Goal: Task Accomplishment & Management: Manage account settings

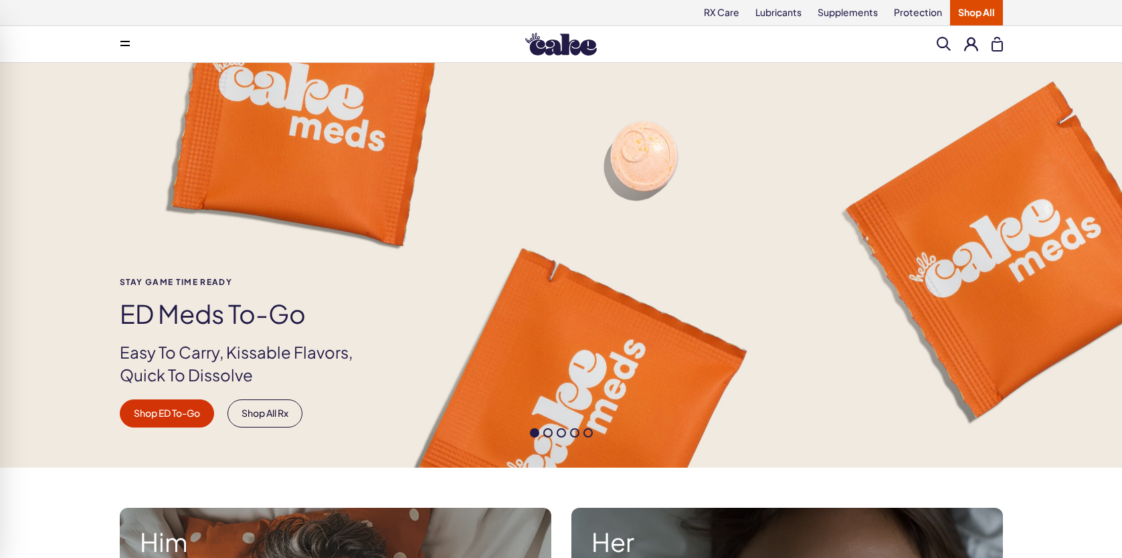
click at [973, 41] on button at bounding box center [971, 44] width 14 height 14
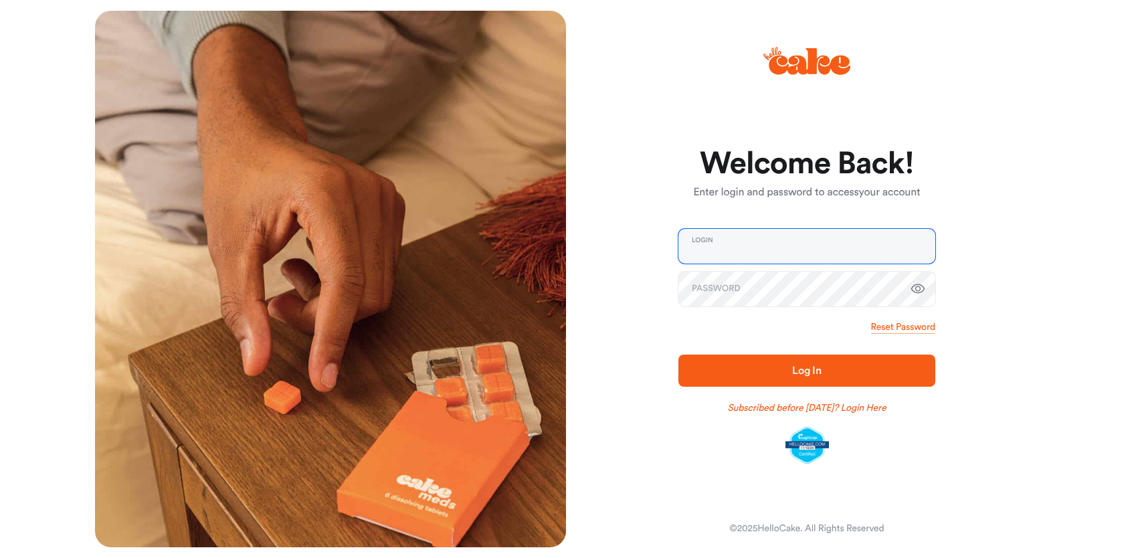
click at [757, 241] on input "email" at bounding box center [807, 246] width 257 height 35
type input "**********"
click at [793, 375] on span "Log In" at bounding box center [806, 370] width 29 height 11
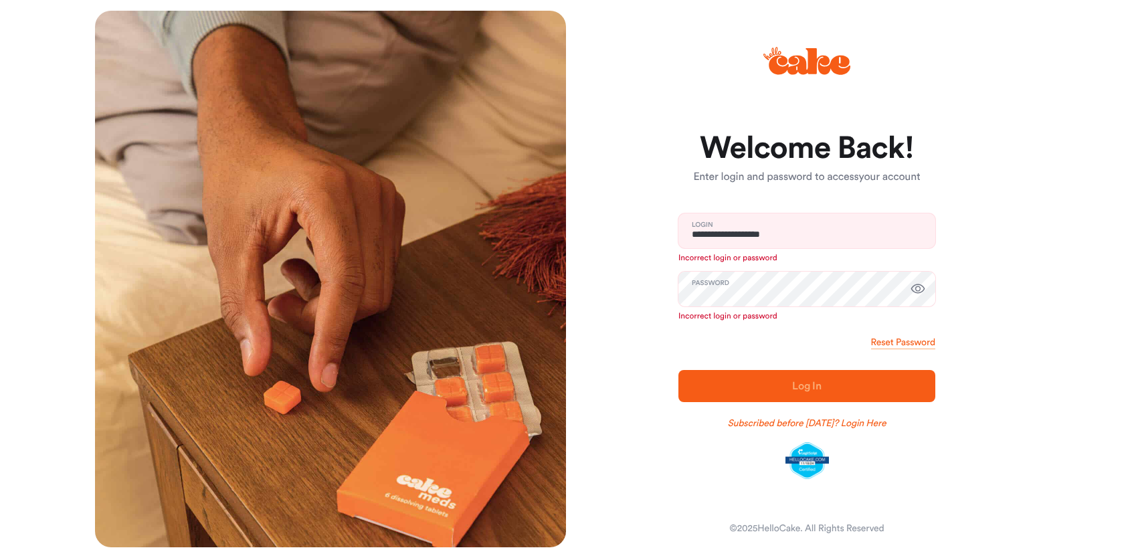
click at [918, 293] on icon "button" at bounding box center [918, 288] width 14 height 9
click at [863, 424] on link "Subscribed before Nov 1 2024? Login Here" at bounding box center [807, 423] width 159 height 13
